Goal: Transaction & Acquisition: Download file/media

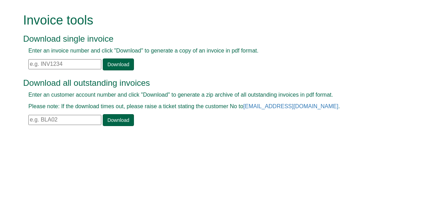
click at [60, 64] on input "text" at bounding box center [64, 64] width 73 height 10
paste input "INV1392434"
type input "INV1392434"
click at [120, 64] on link "Download" at bounding box center [118, 65] width 31 height 12
click at [43, 118] on input "text" at bounding box center [64, 120] width 73 height 10
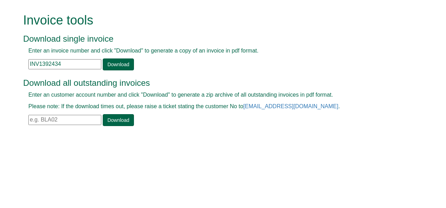
paste input "IMO10"
type input "IMO10"
click at [119, 117] on link "Download" at bounding box center [118, 120] width 31 height 12
click at [43, 117] on input "text" at bounding box center [64, 120] width 73 height 10
type input "IMO10"
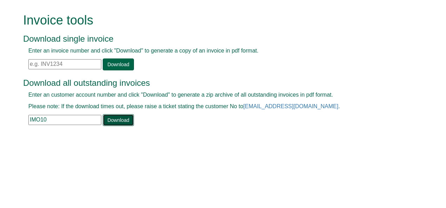
click at [108, 122] on link "Download" at bounding box center [118, 120] width 31 height 12
